Goal: Task Accomplishment & Management: Use online tool/utility

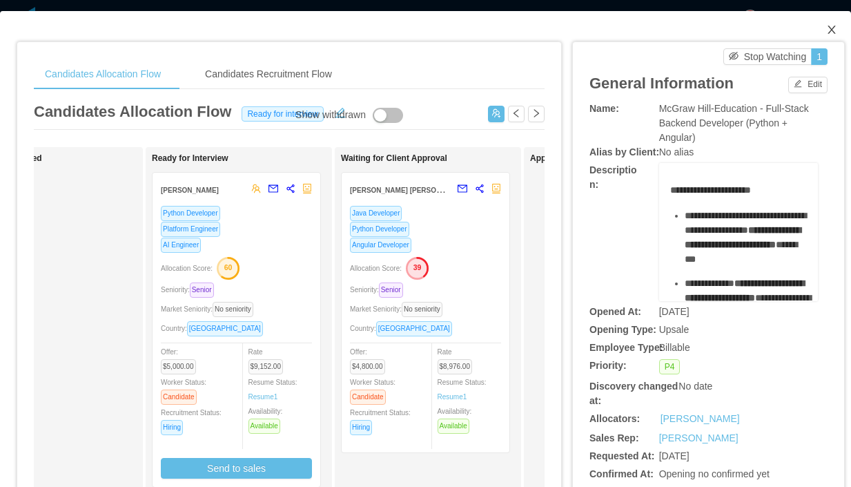
click at [829, 32] on icon "icon: close" at bounding box center [831, 29] width 11 height 11
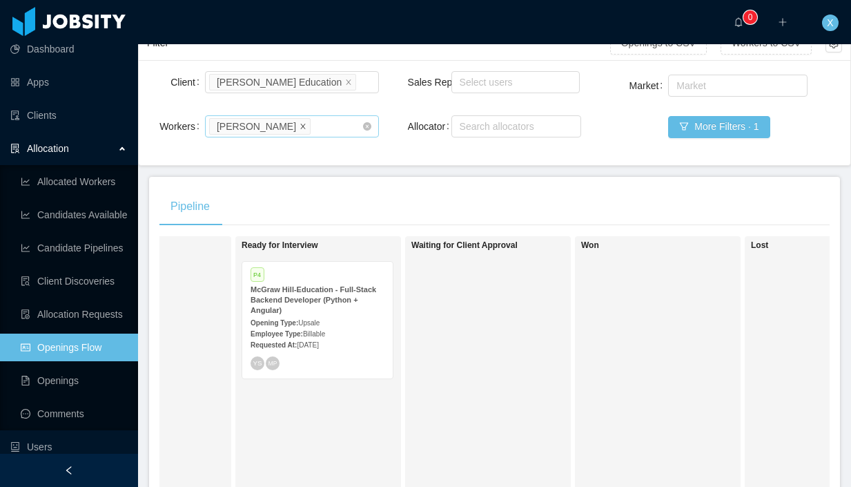
click at [302, 127] on icon "icon: close" at bounding box center [303, 125] width 7 height 7
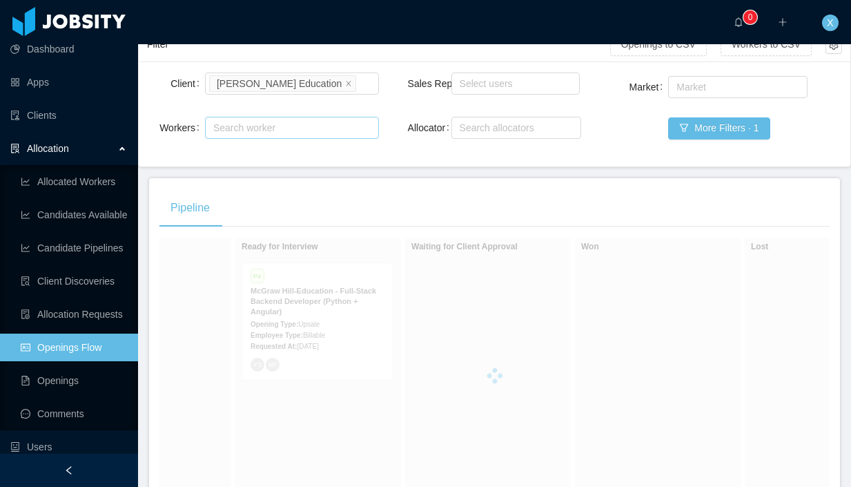
scroll to position [106, 0]
click at [304, 128] on div "Search worker" at bounding box center [285, 127] width 145 height 14
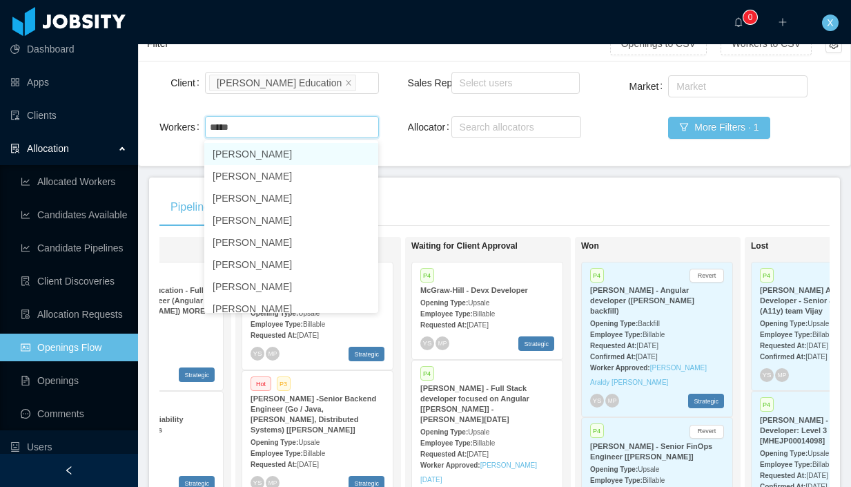
type input "****"
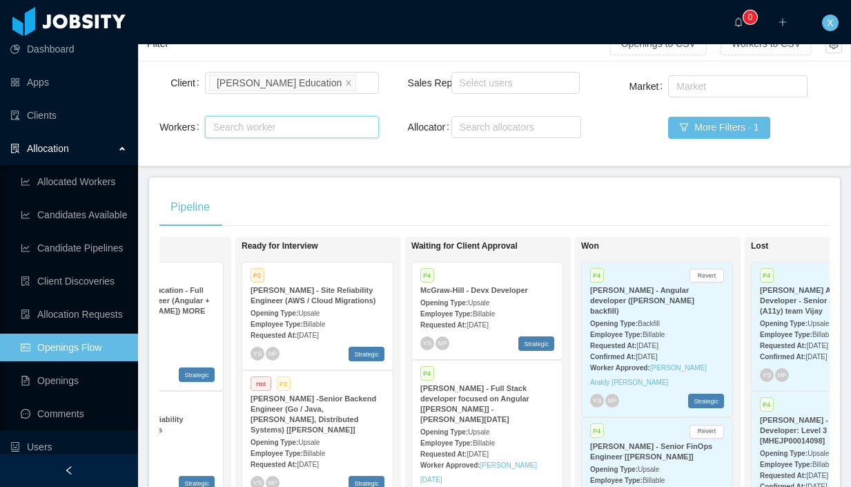
scroll to position [106, 0]
paste input "**********"
type input "**********"
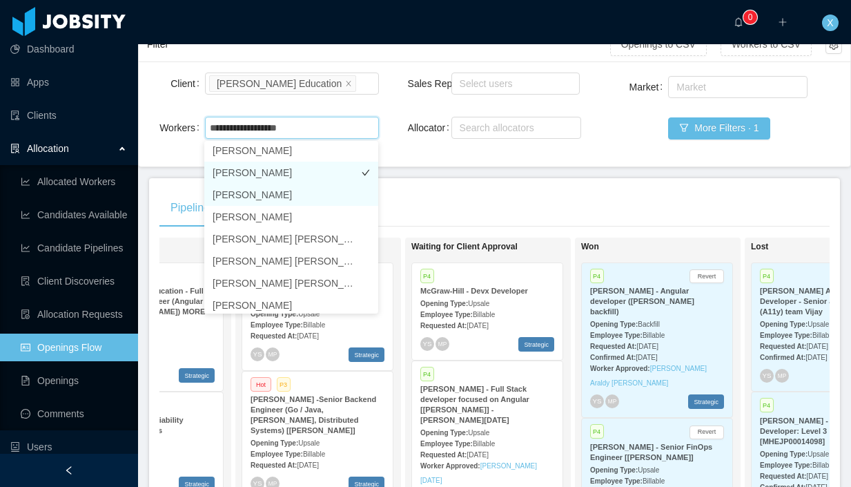
scroll to position [0, 0]
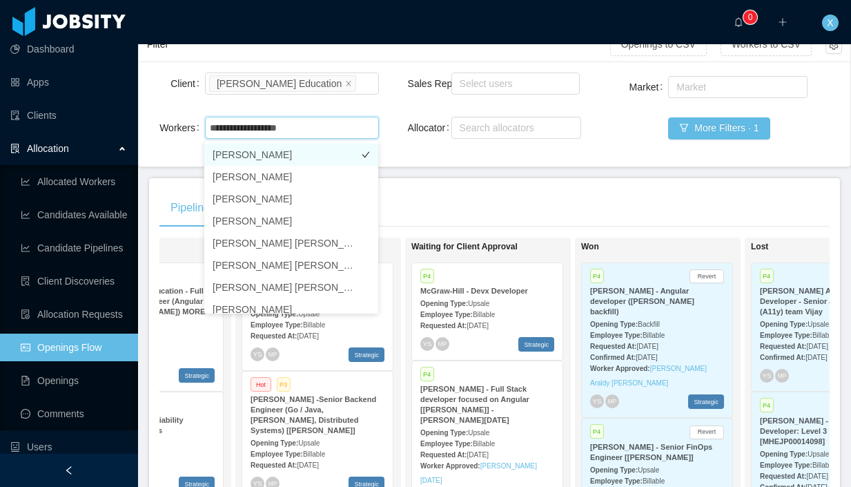
click at [280, 156] on li "[PERSON_NAME]" at bounding box center [291, 155] width 174 height 22
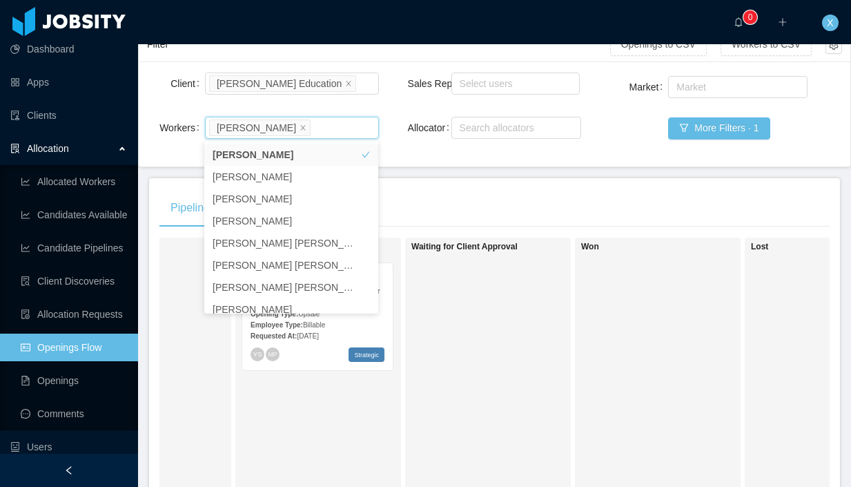
click at [361, 331] on div "Requested At: [DATE]" at bounding box center [318, 335] width 134 height 14
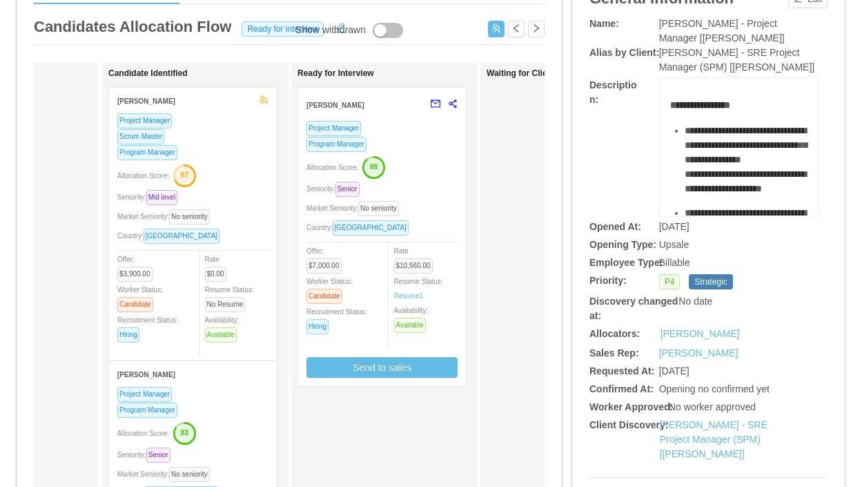
scroll to position [81, 0]
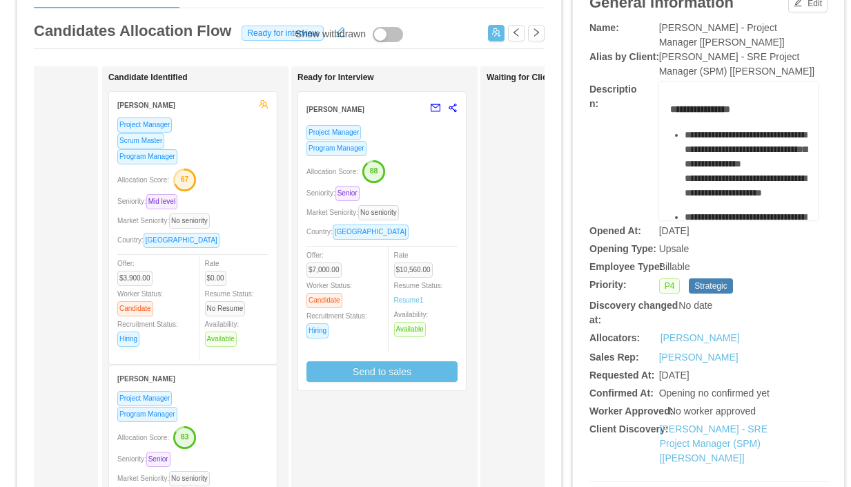
click at [441, 182] on div "Project Manager Program Manager Allocation Score: 88 Seniority: Senior Market S…" at bounding box center [381, 252] width 151 height 257
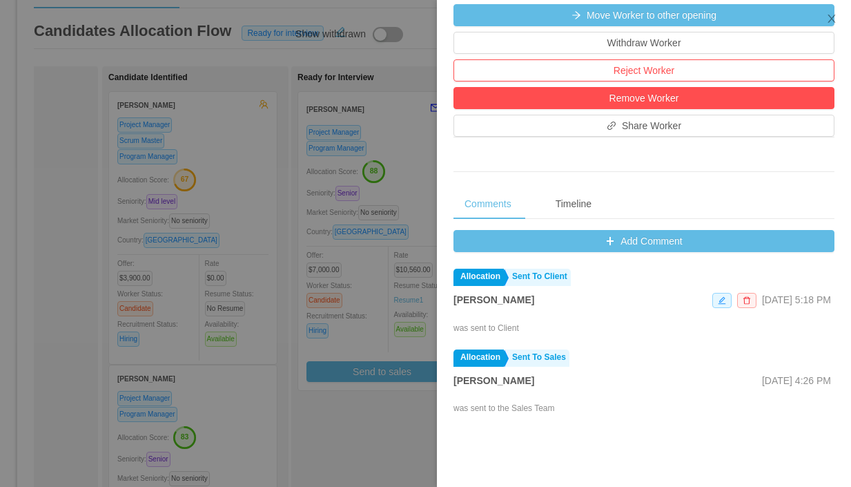
scroll to position [466, 0]
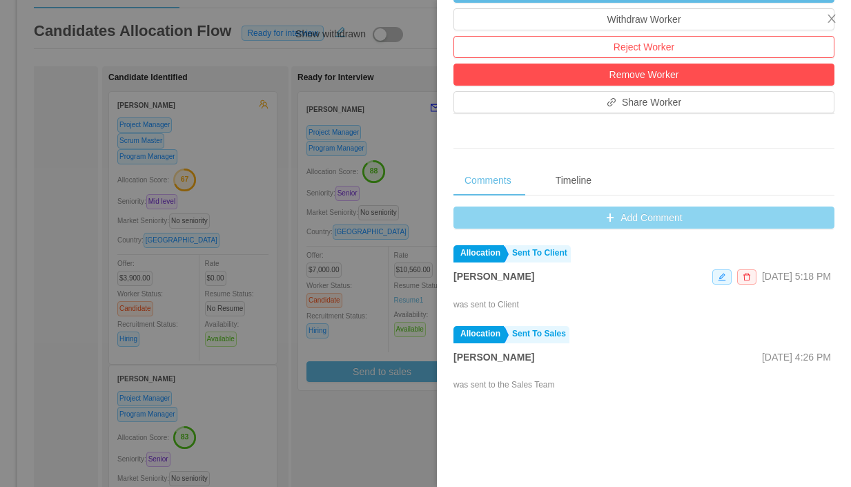
click at [631, 223] on button "Add Comment" at bounding box center [644, 217] width 381 height 22
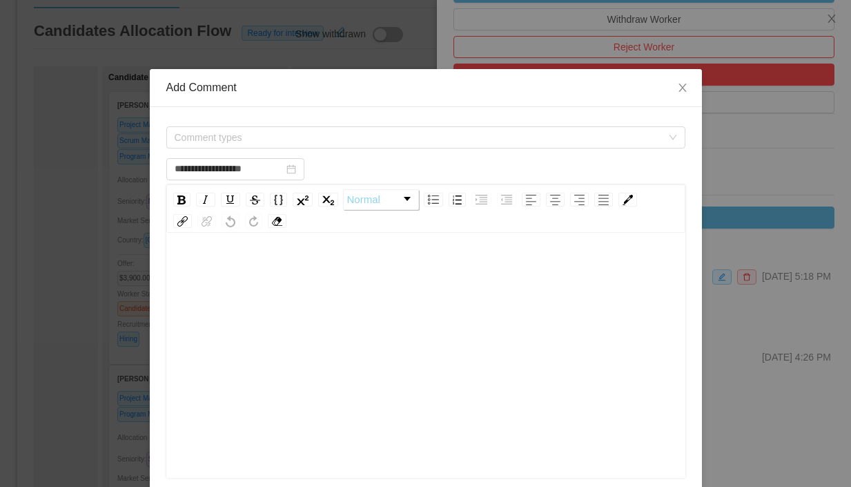
scroll to position [1, 0]
click at [310, 136] on span "Comment types" at bounding box center [418, 137] width 487 height 14
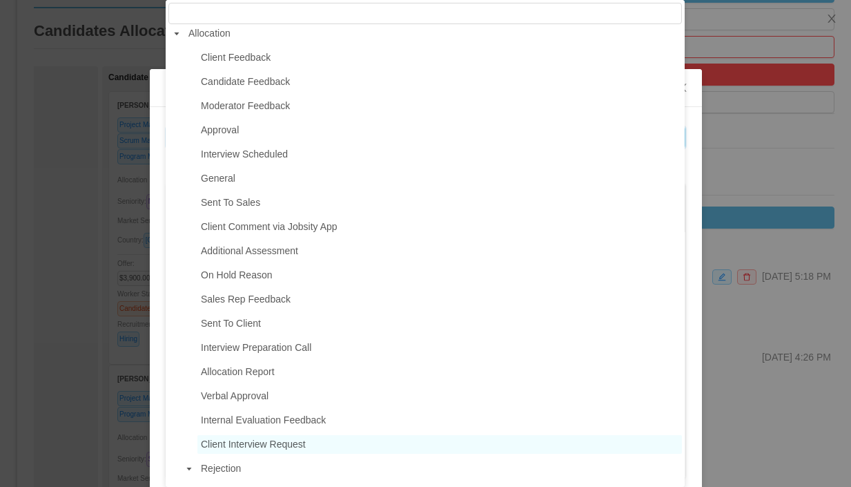
click at [257, 447] on span "Client Interview Request" at bounding box center [253, 443] width 105 height 11
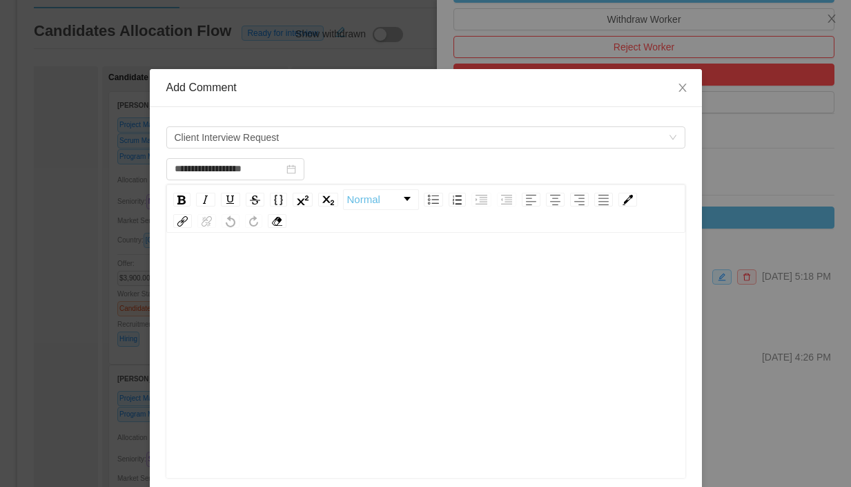
scroll to position [6, 0]
click at [261, 250] on div "rdw-editor" at bounding box center [426, 264] width 498 height 28
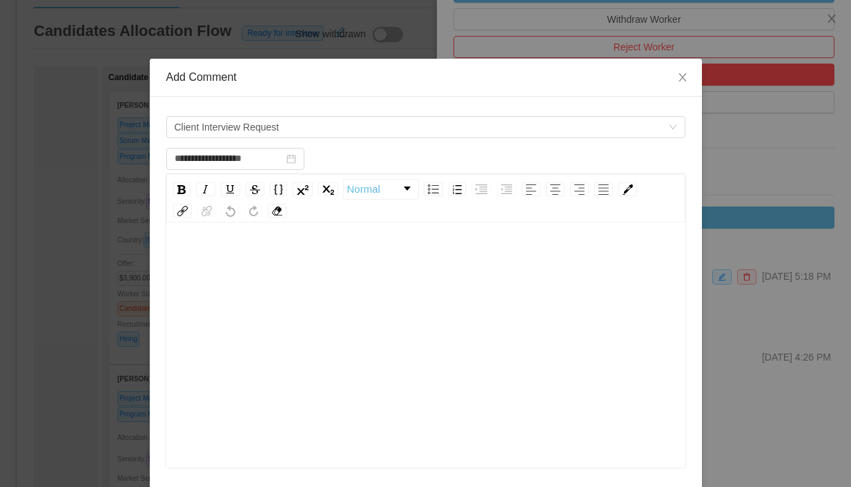
click at [275, 242] on div "rdw-editor" at bounding box center [426, 254] width 498 height 28
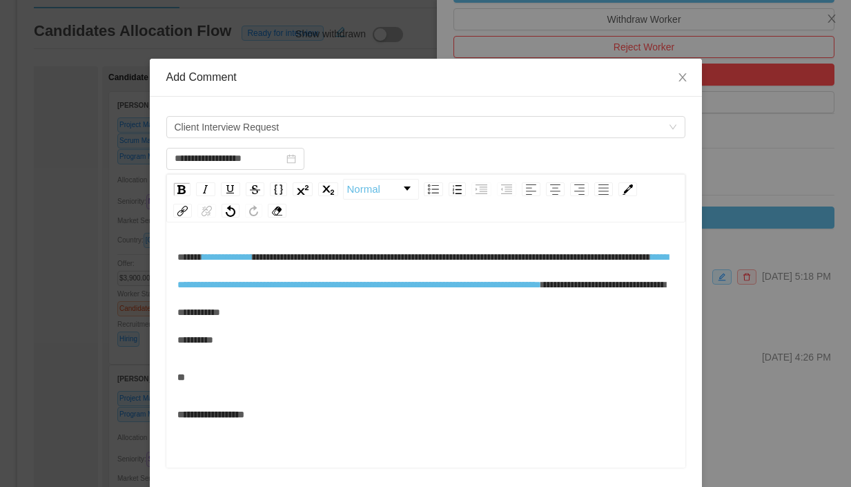
click at [222, 391] on div "**" at bounding box center [426, 377] width 498 height 28
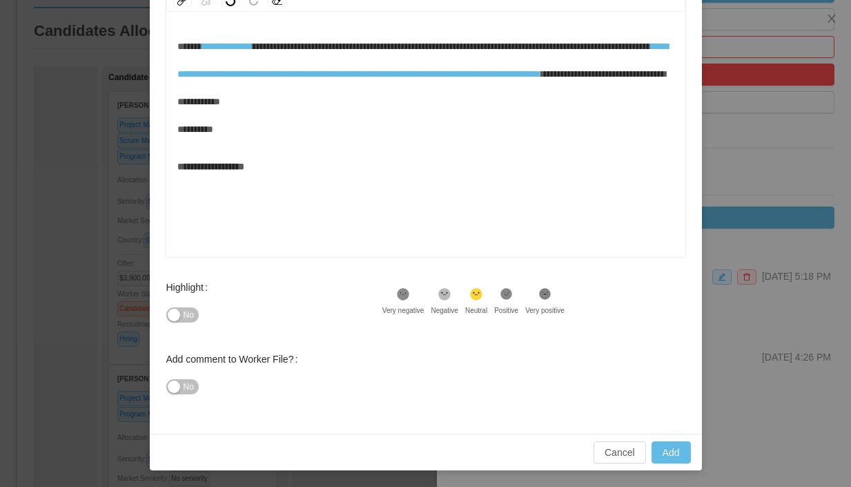
scroll to position [213, 0]
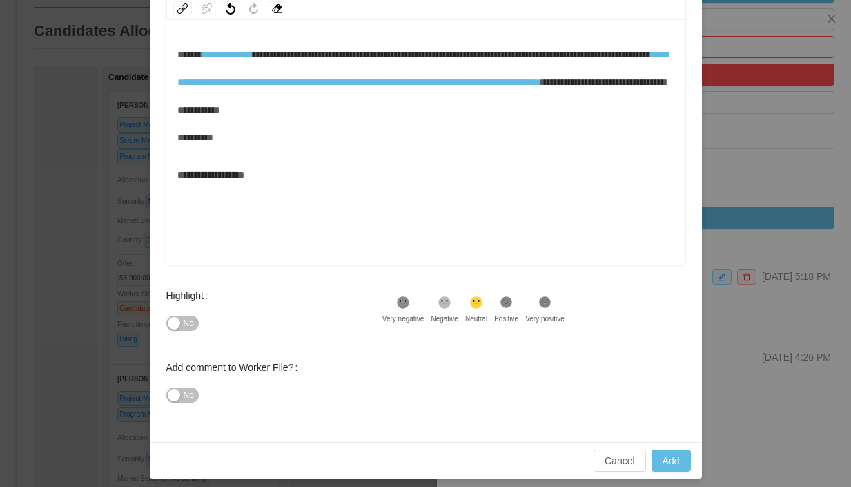
click at [512, 303] on icon at bounding box center [506, 302] width 12 height 12
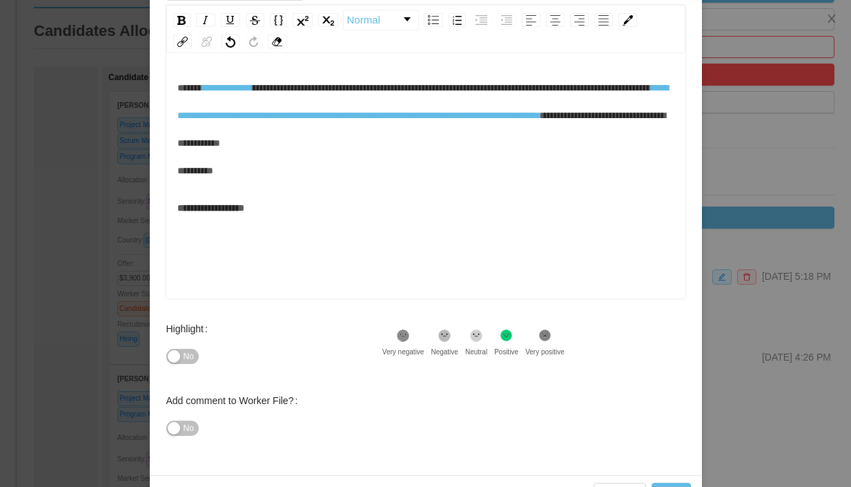
scroll to position [221, 0]
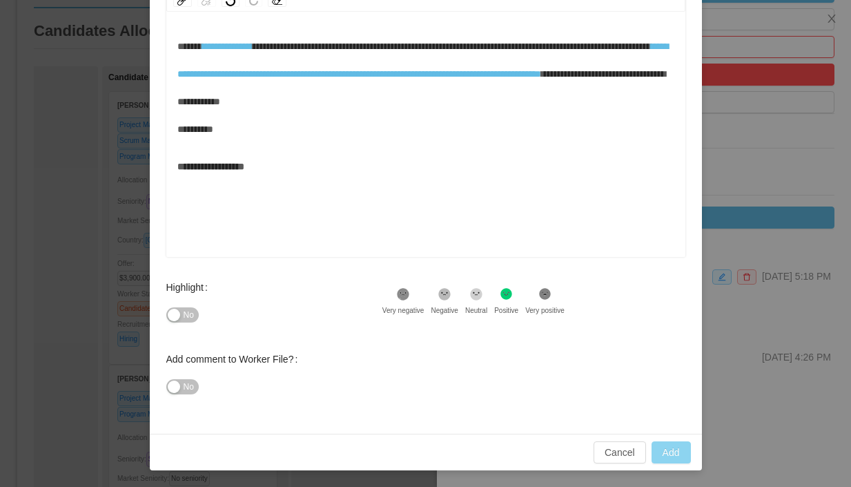
click at [660, 448] on button "Add" at bounding box center [671, 452] width 39 height 22
type input "**********"
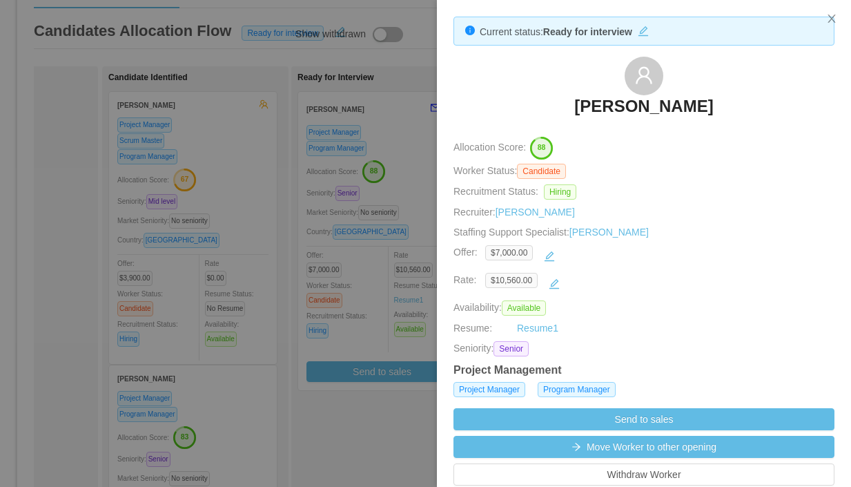
scroll to position [0, 0]
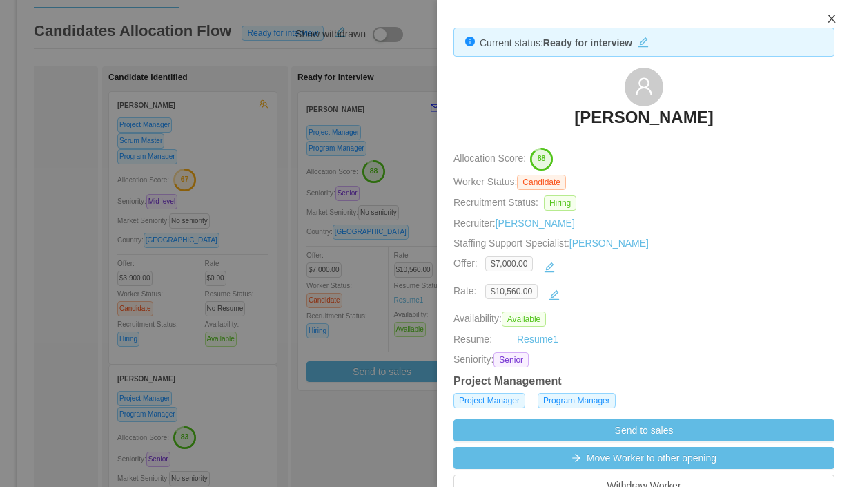
click at [829, 14] on icon "icon: close" at bounding box center [831, 18] width 11 height 11
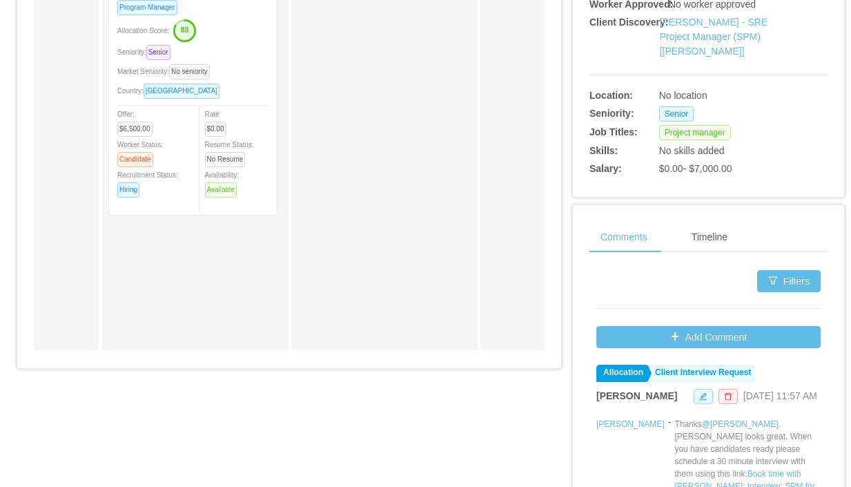
scroll to position [491, 0]
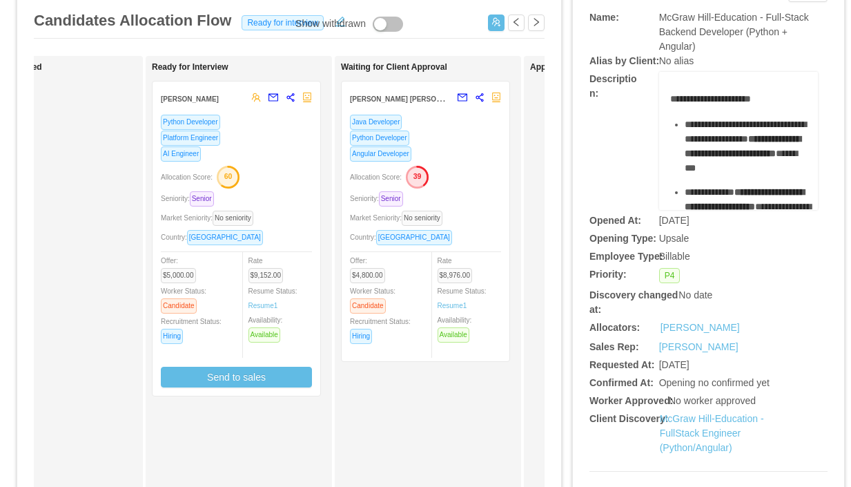
scroll to position [92, 0]
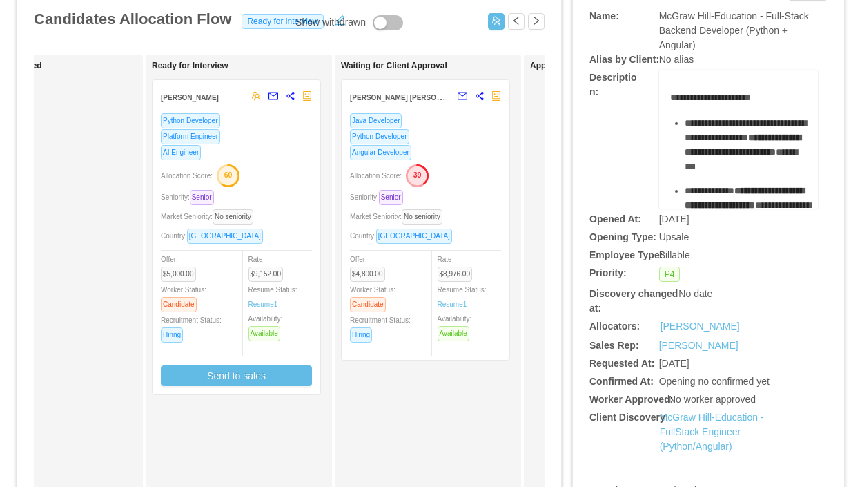
click at [467, 153] on div "Angular Developer" at bounding box center [425, 152] width 151 height 16
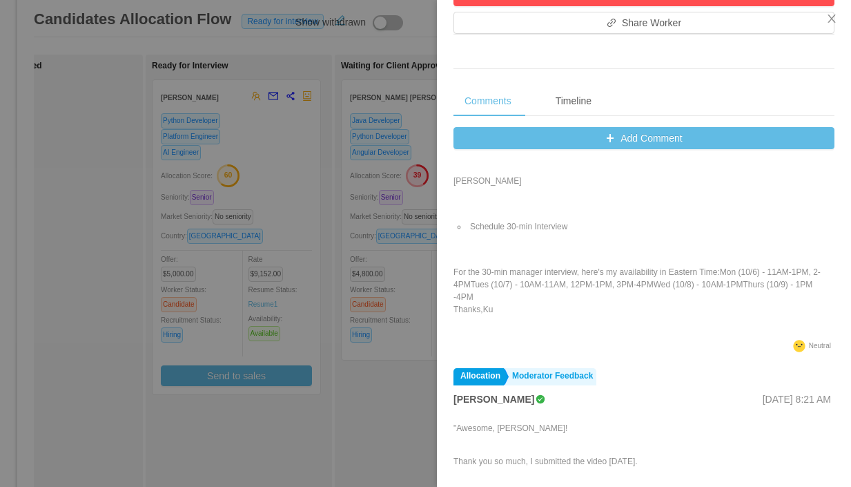
scroll to position [0, 0]
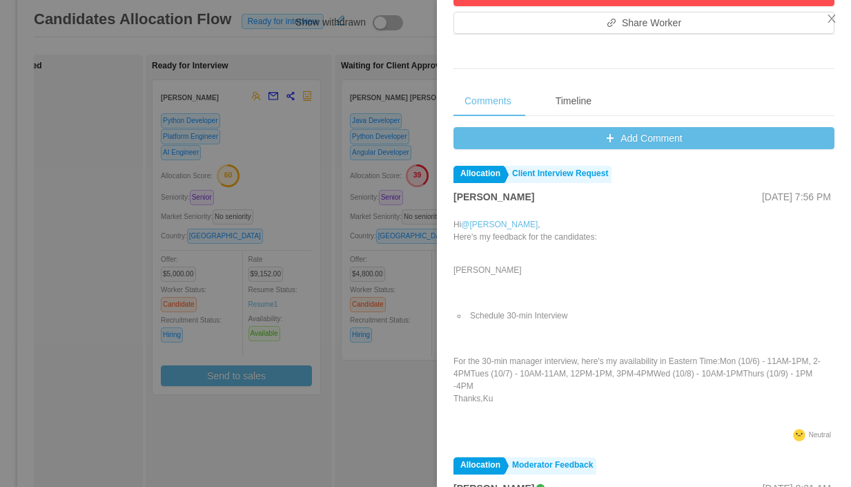
click at [291, 166] on div at bounding box center [425, 243] width 851 height 487
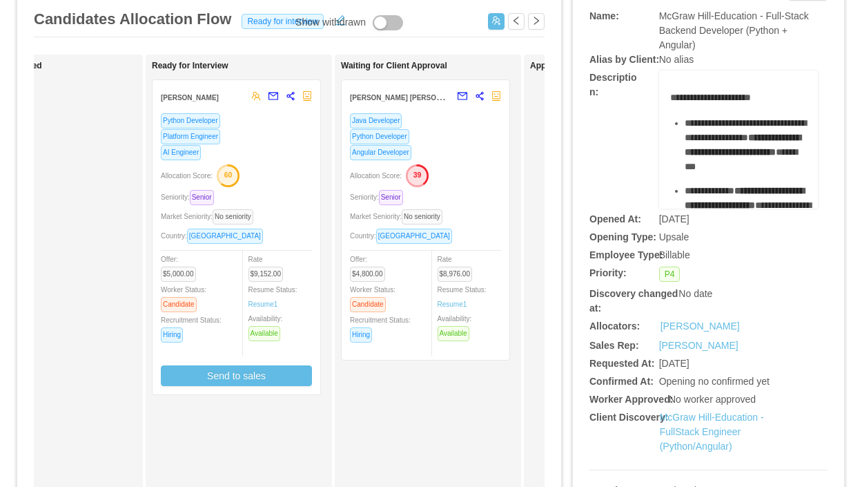
click at [291, 166] on div "Allocation Score: 60" at bounding box center [236, 175] width 151 height 22
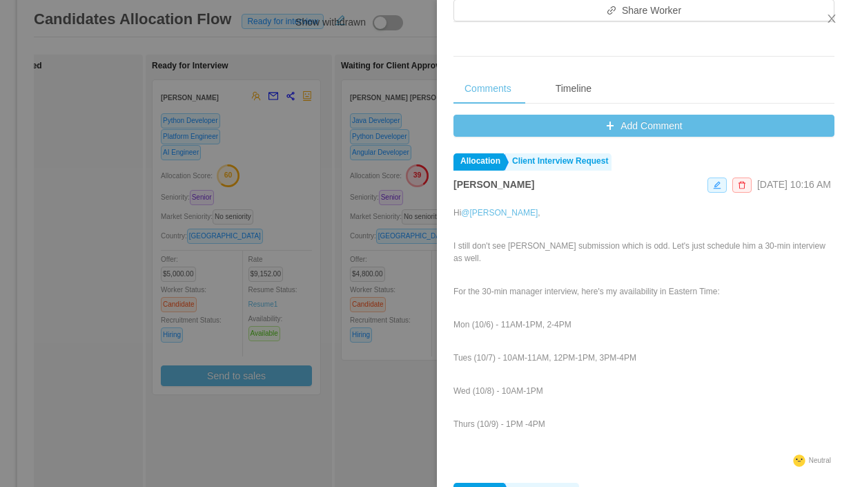
scroll to position [563, 0]
